Goal: Find specific page/section: Find specific page/section

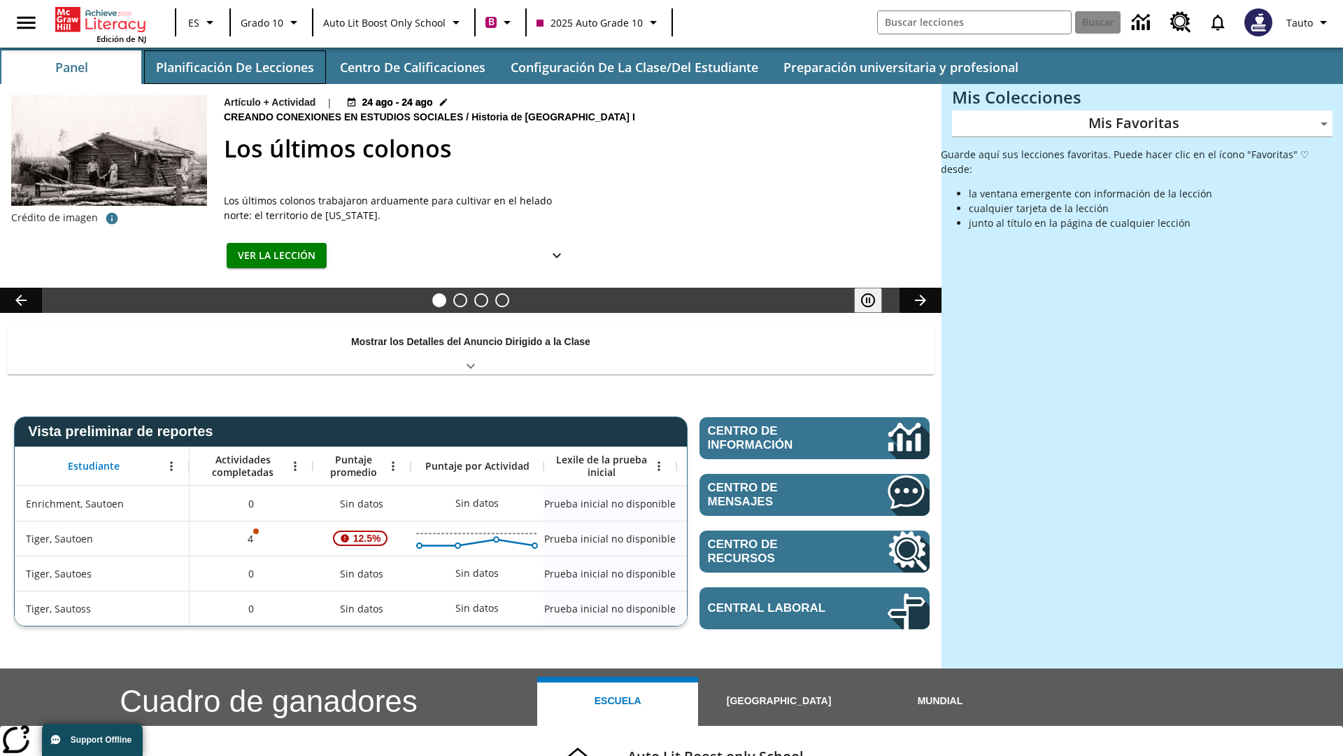
click at [234, 67] on button "Planificación de lecciones" at bounding box center [235, 67] width 182 height 34
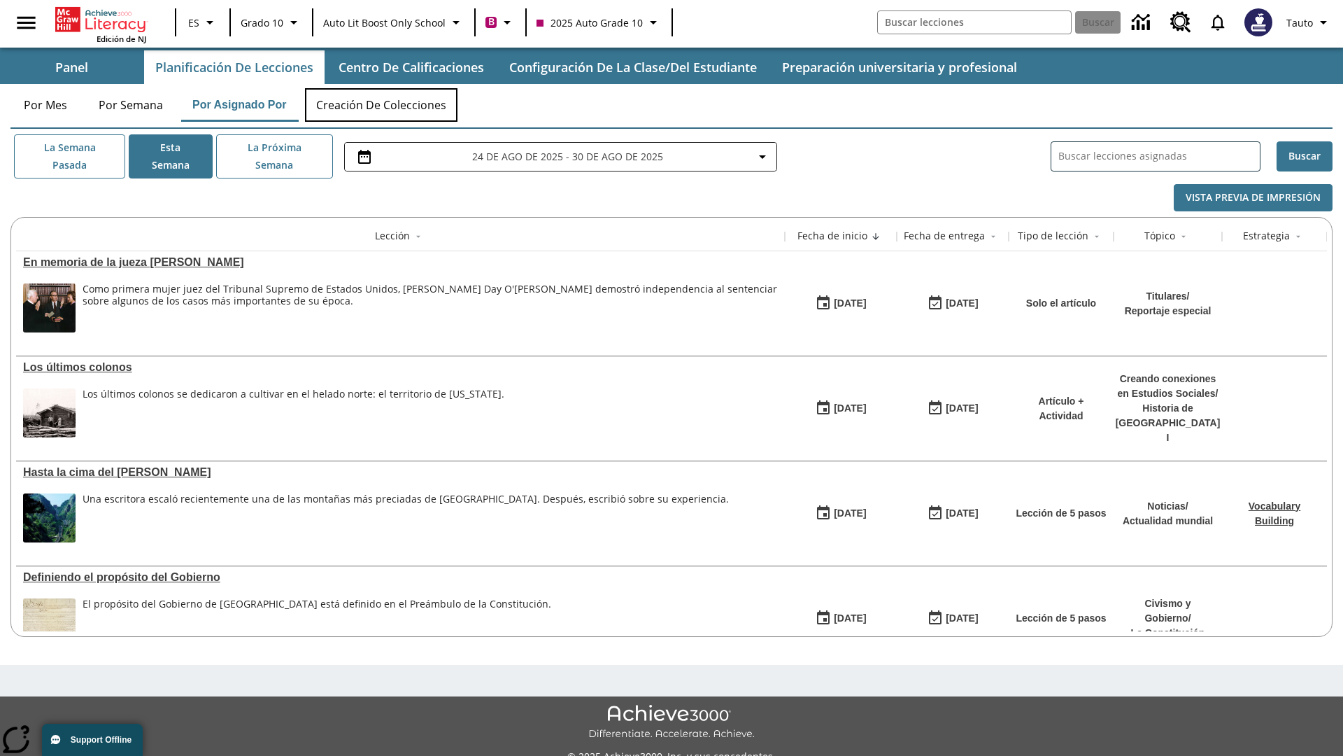
click at [382, 105] on button "Creación de colecciones" at bounding box center [381, 105] width 153 height 34
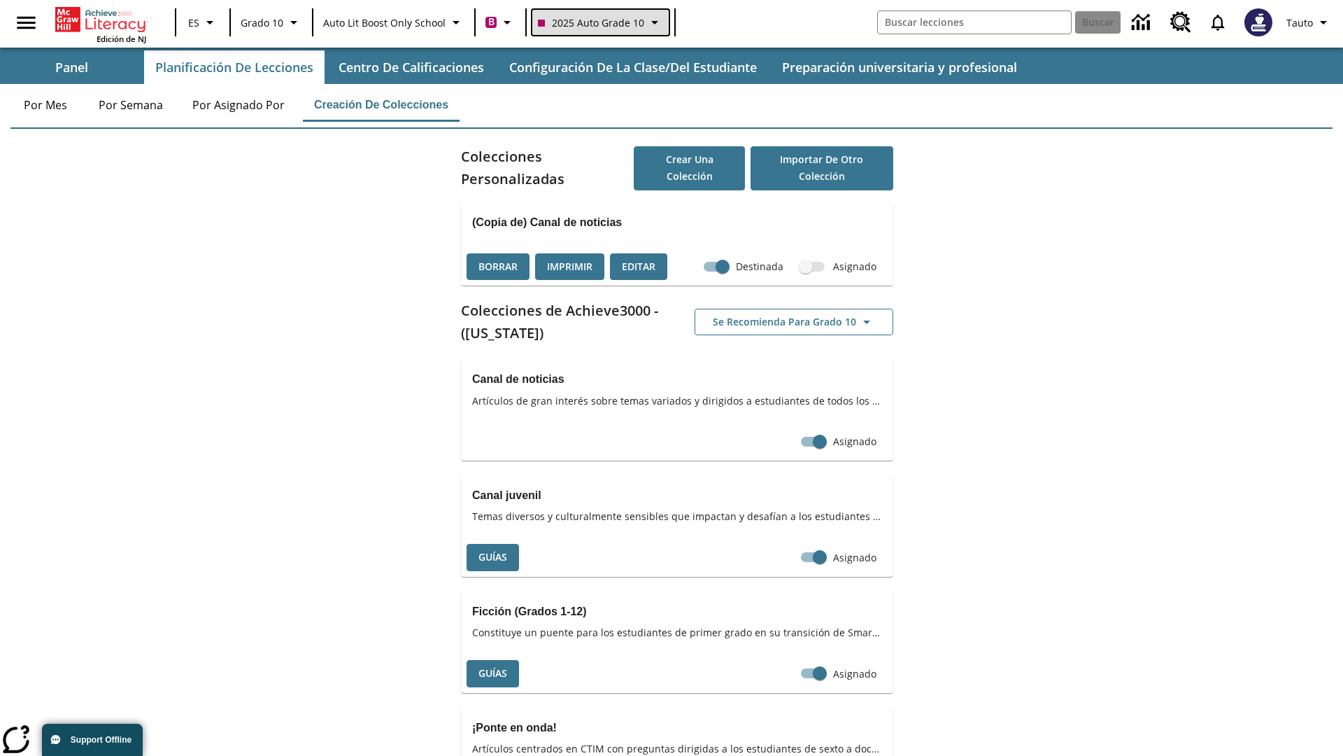
click at [599, 22] on span "2025 Auto Grade 10" at bounding box center [591, 22] width 106 height 15
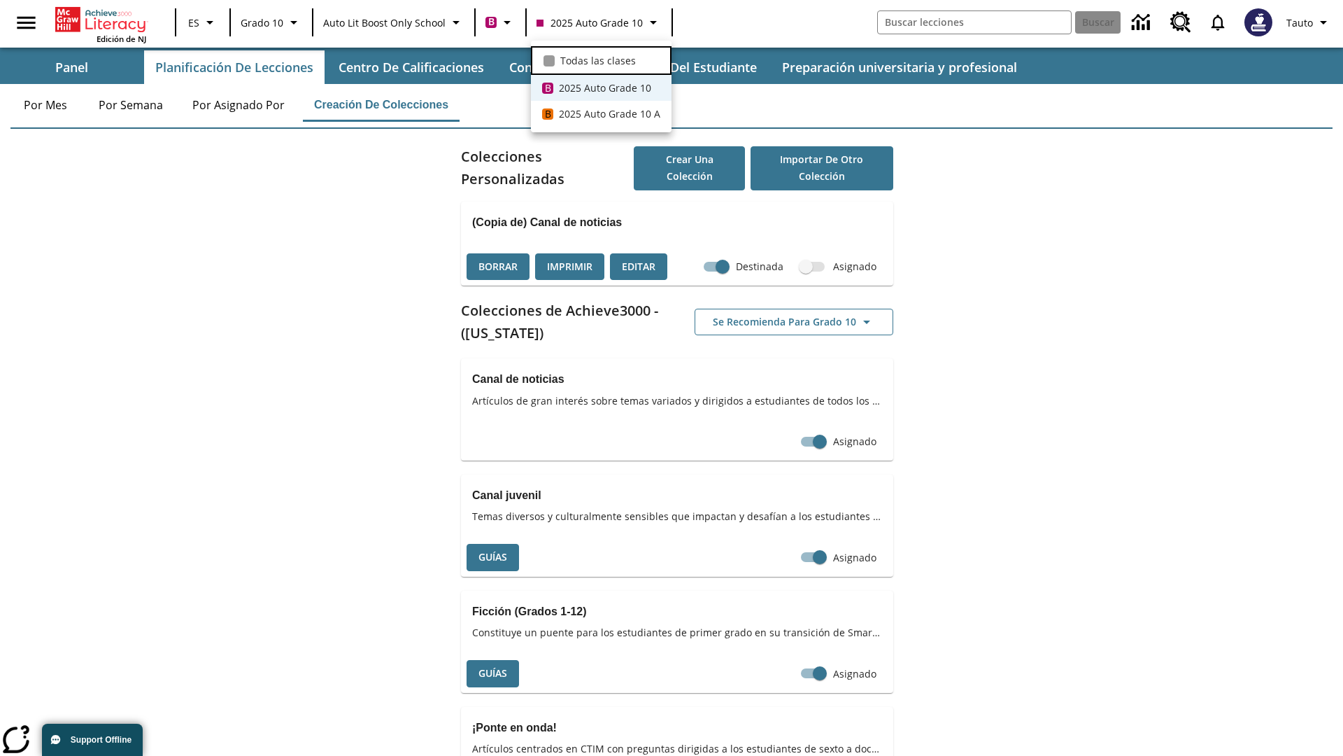
click at [601, 59] on span "Todas las clases" at bounding box center [598, 60] width 76 height 15
